Goal: Information Seeking & Learning: Learn about a topic

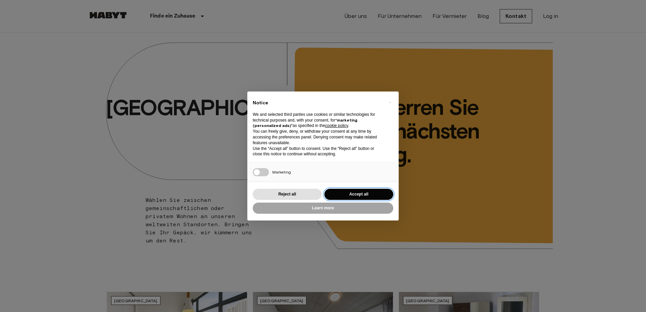
click at [356, 192] on button "Accept all" at bounding box center [358, 194] width 69 height 11
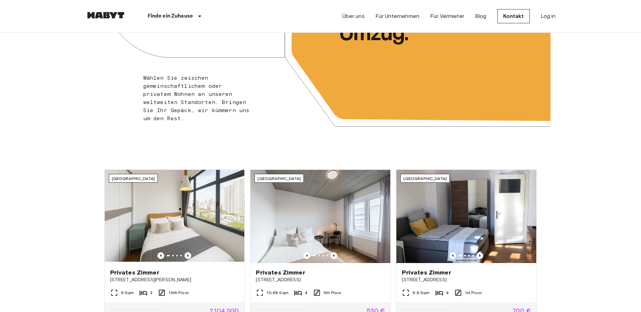
scroll to position [135, 0]
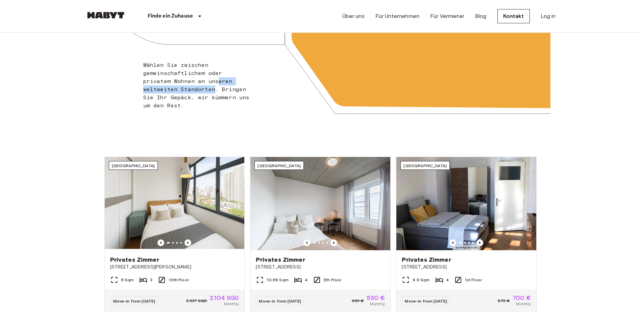
drag, startPoint x: 177, startPoint y: 85, endPoint x: 191, endPoint y: 84, distance: 14.2
click at [191, 84] on div "Wählen Sie zwischen gemeinschaftlichem oder privatem Wohnen an unseren weltweit…" at bounding box center [197, 85] width 108 height 49
drag, startPoint x: 191, startPoint y: 84, endPoint x: 130, endPoint y: 116, distance: 68.4
click at [130, 117] on div "Frankfurt ​ ​ Wählen Sie zwischen gemeinschaftlichem oder privatem Wohnen an un…" at bounding box center [320, 15] width 459 height 235
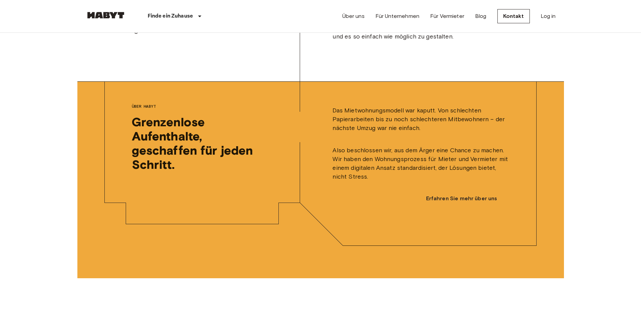
scroll to position [1594, 0]
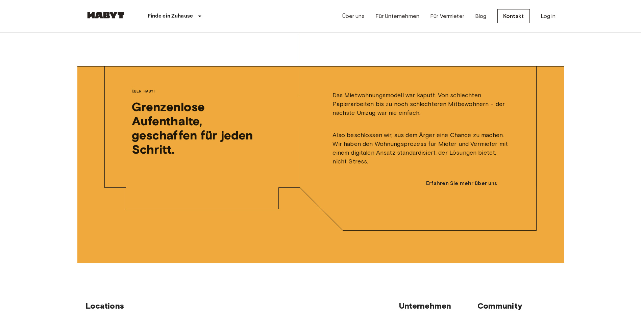
drag, startPoint x: 599, startPoint y: 188, endPoint x: 613, endPoint y: 107, distance: 81.8
click at [351, 17] on link "Über uns" at bounding box center [353, 16] width 22 height 8
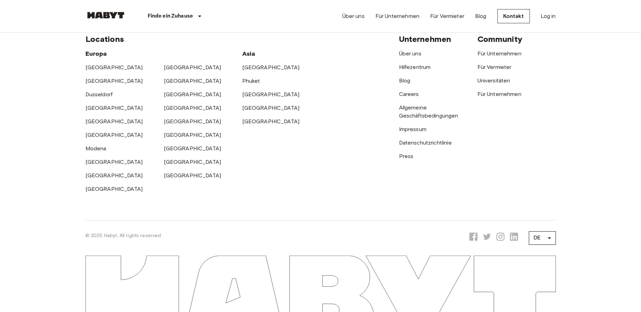
scroll to position [1877, 0]
